Goal: Task Accomplishment & Management: Use online tool/utility

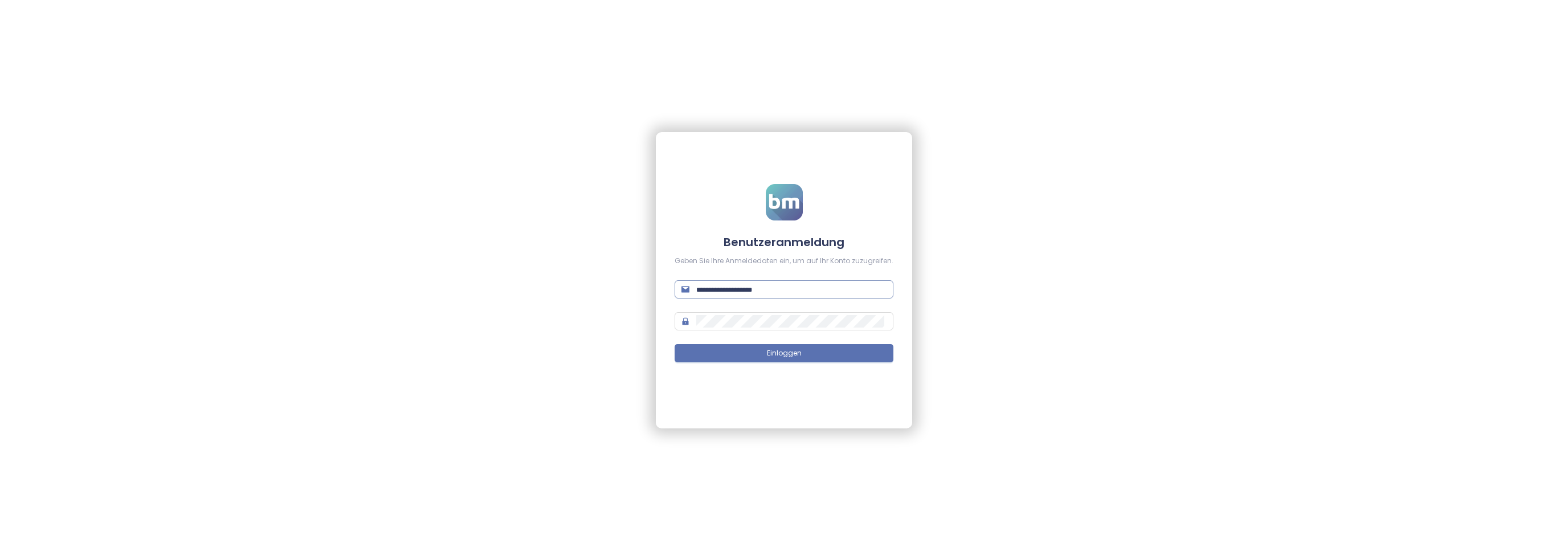
click at [772, 292] on input "text" at bounding box center [792, 289] width 191 height 12
paste input "**********"
type input "**********"
click at [757, 356] on button "Einloggen" at bounding box center [784, 353] width 219 height 18
